Goal: Find specific page/section: Find specific page/section

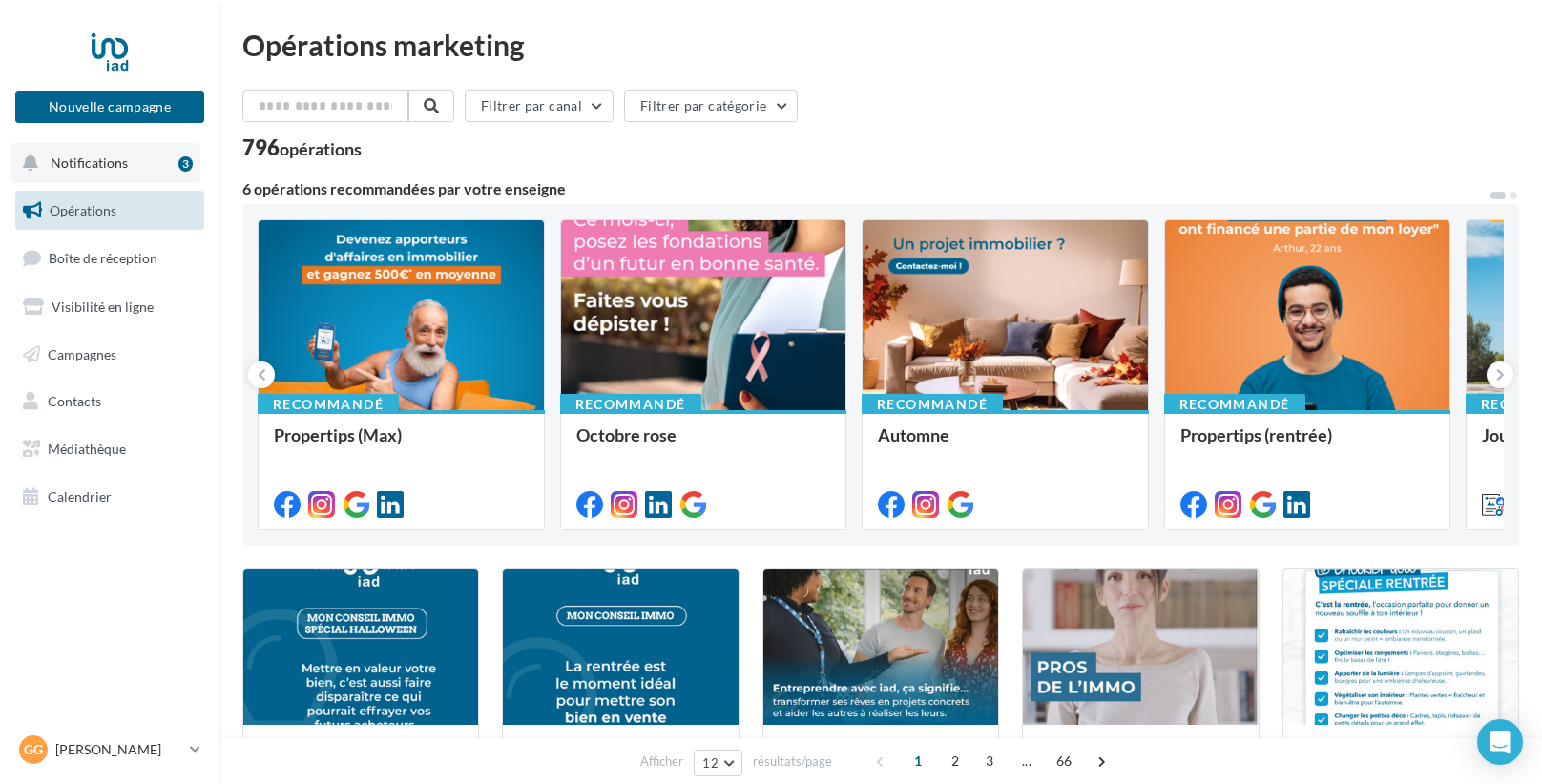
click at [100, 156] on span "Notifications" at bounding box center [89, 163] width 77 height 17
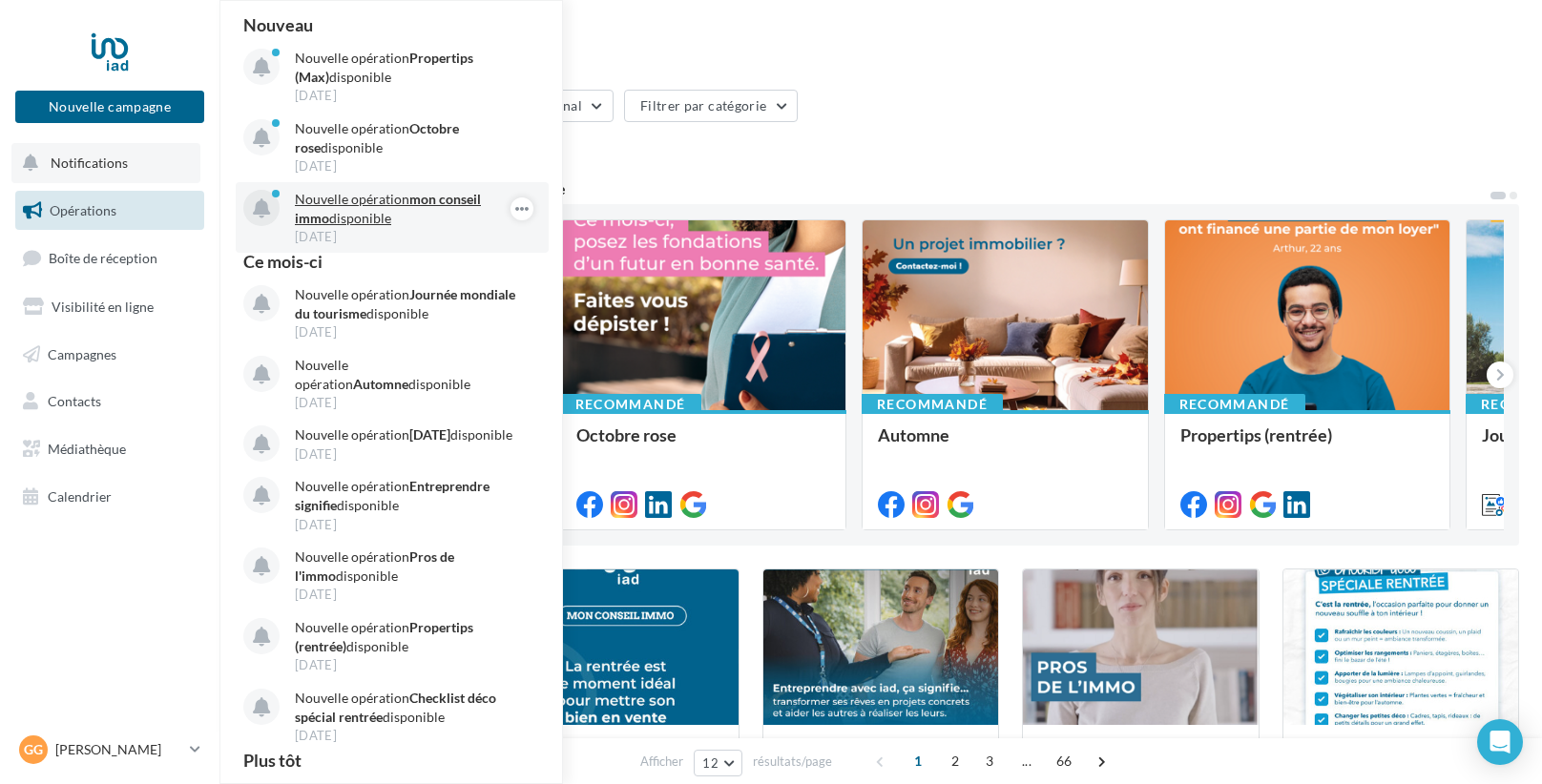
click at [354, 203] on p "Nouvelle opération mon conseil immo disponible" at bounding box center [405, 209] width 221 height 38
click at [367, 209] on p "Nouvelle opération mon conseil immo disponible" at bounding box center [405, 209] width 221 height 38
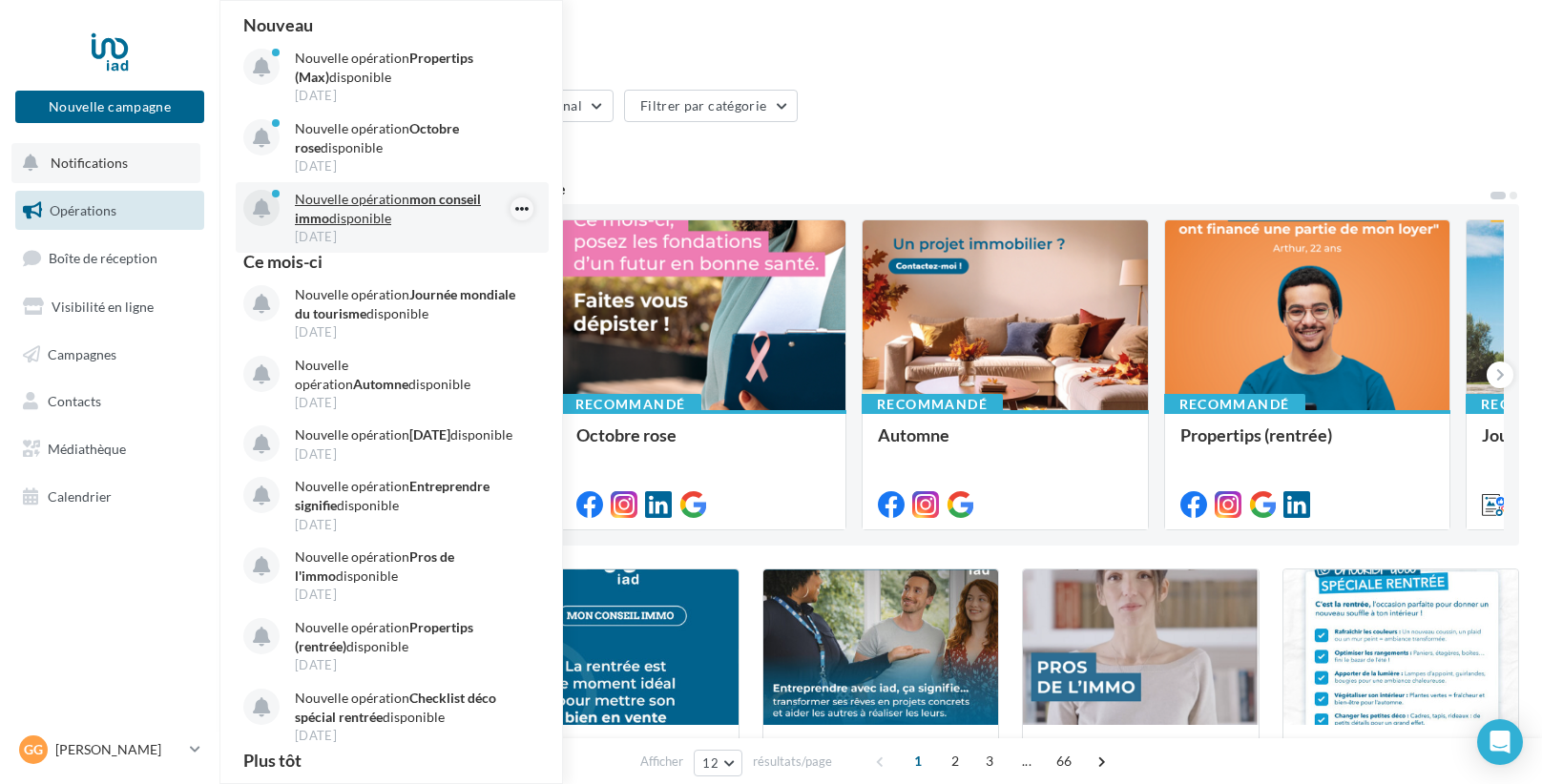
click at [519, 210] on icon "button" at bounding box center [522, 209] width 16 height 22
click at [449, 289] on button "Découvrir cette opération" at bounding box center [425, 290] width 216 height 44
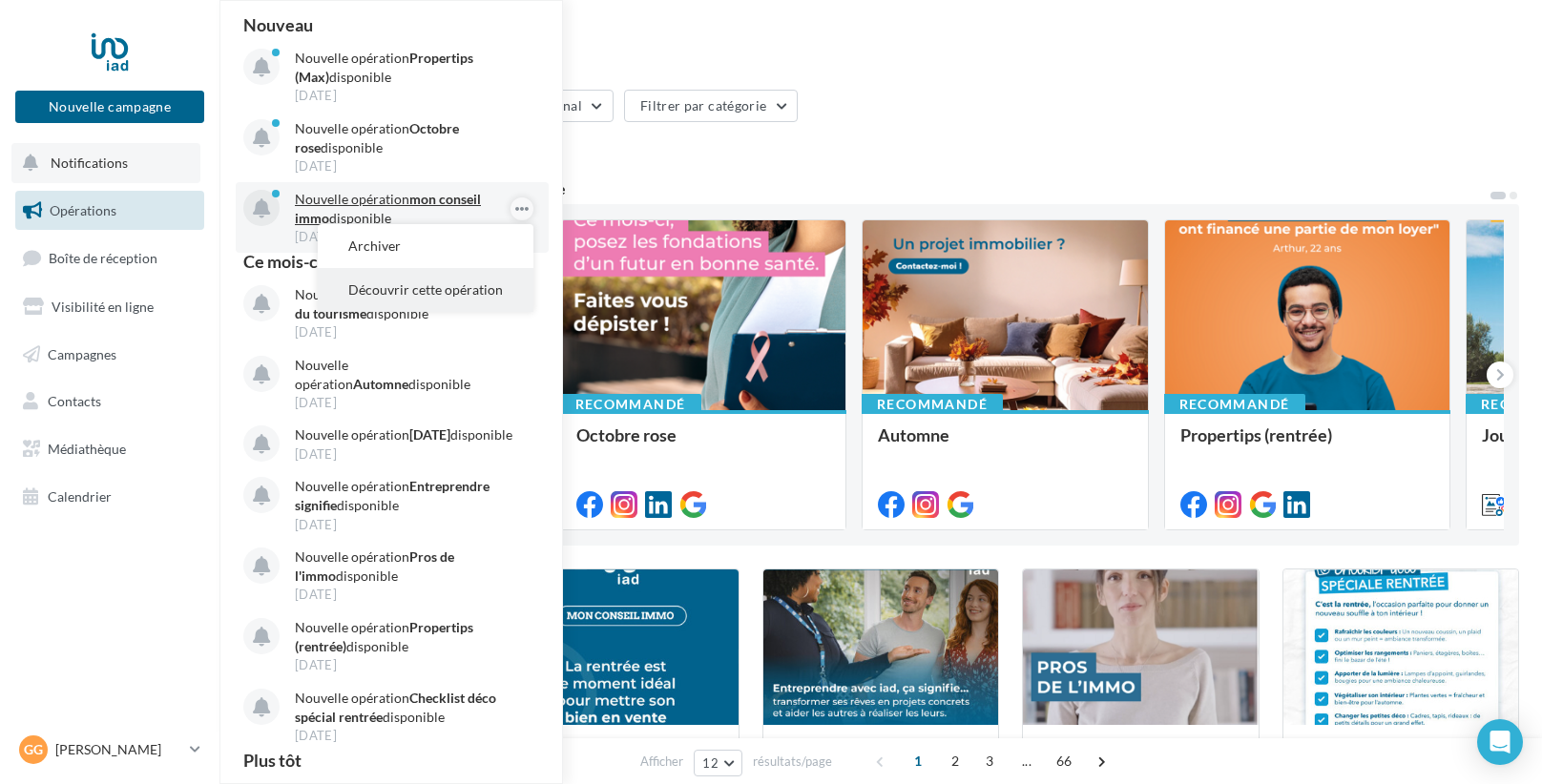
click at [449, 289] on button "Découvrir cette opération" at bounding box center [425, 290] width 216 height 44
click at [116, 176] on button "Notifications Nouveau Nouvelle opération Propertips (Max) disponible [DATE] Nou…" at bounding box center [106, 163] width 189 height 40
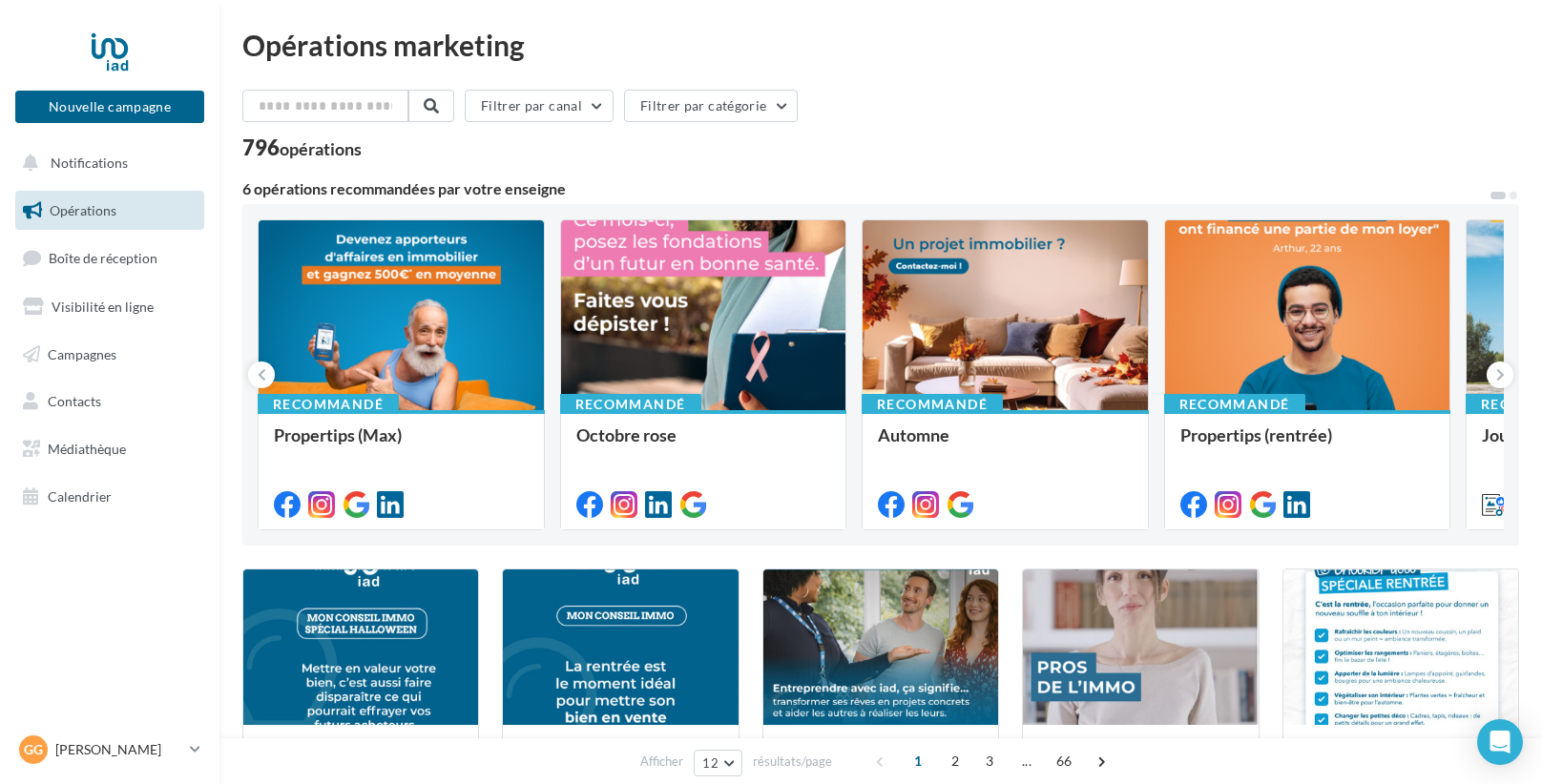
click at [107, 210] on span "Opérations" at bounding box center [83, 210] width 66 height 17
